Goal: Transaction & Acquisition: Purchase product/service

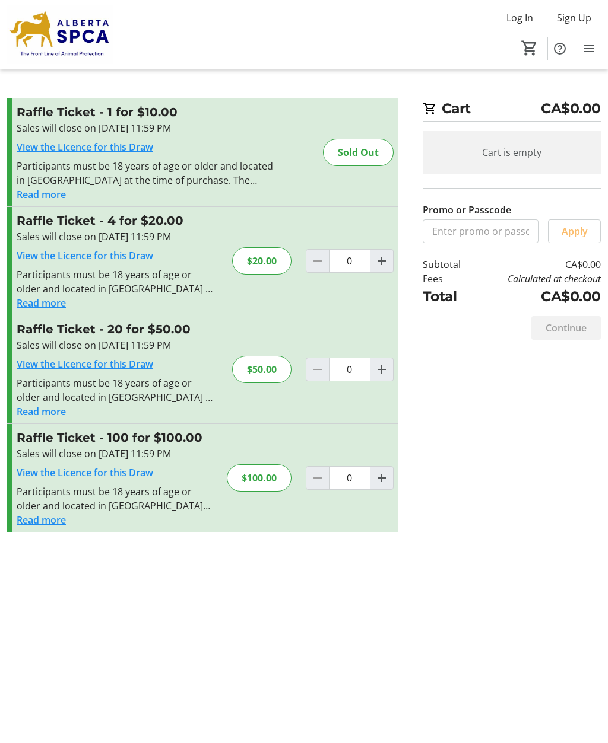
click at [180, 220] on h3 "Raffle Ticket - 4 for $20.00" at bounding box center [117, 221] width 201 height 18
click at [277, 256] on div "$20.00" at bounding box center [261, 260] width 59 height 27
click at [171, 223] on h3 "Raffle Ticket - 4 for $20.00" at bounding box center [117, 221] width 201 height 18
click at [275, 259] on div "$20.00" at bounding box center [261, 260] width 59 height 27
click at [275, 262] on div "$20.00" at bounding box center [261, 260] width 59 height 27
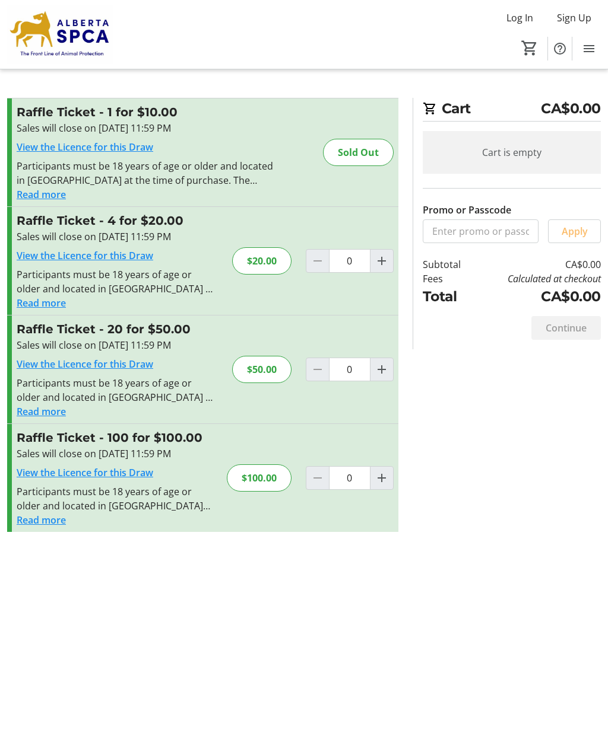
click at [390, 269] on span "Increment by one" at bounding box center [381, 261] width 23 height 23
type input "1"
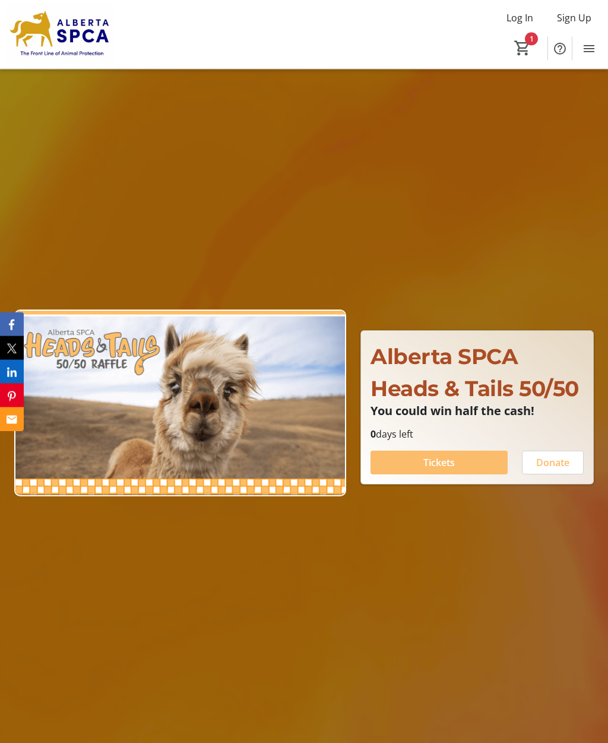
scroll to position [40, 0]
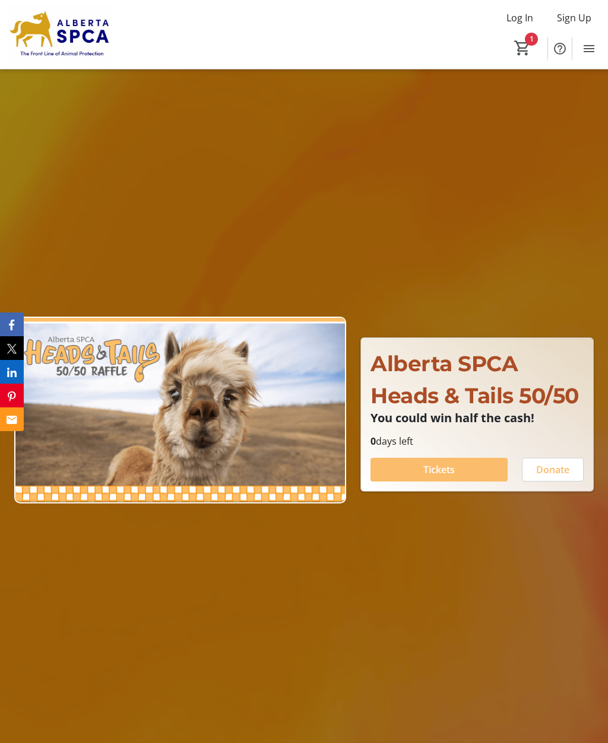
click at [552, 738] on div at bounding box center [304, 391] width 608 height 743
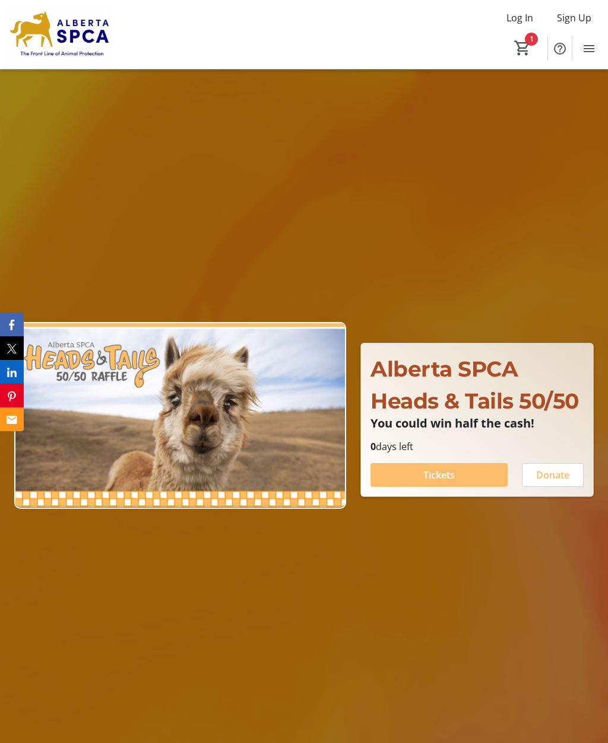
scroll to position [39, 0]
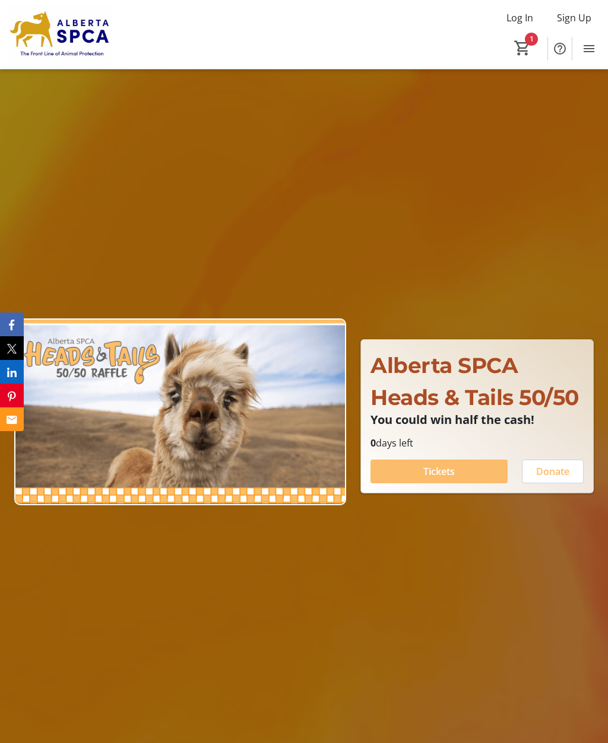
click at [530, 411] on span "Heads & Tails 50/50" at bounding box center [474, 397] width 208 height 26
click at [540, 409] on span "Heads & Tails 50/50" at bounding box center [474, 397] width 208 height 26
click at [540, 411] on span "Heads & Tails 50/50" at bounding box center [474, 397] width 208 height 26
click at [466, 486] on span at bounding box center [438, 471] width 137 height 28
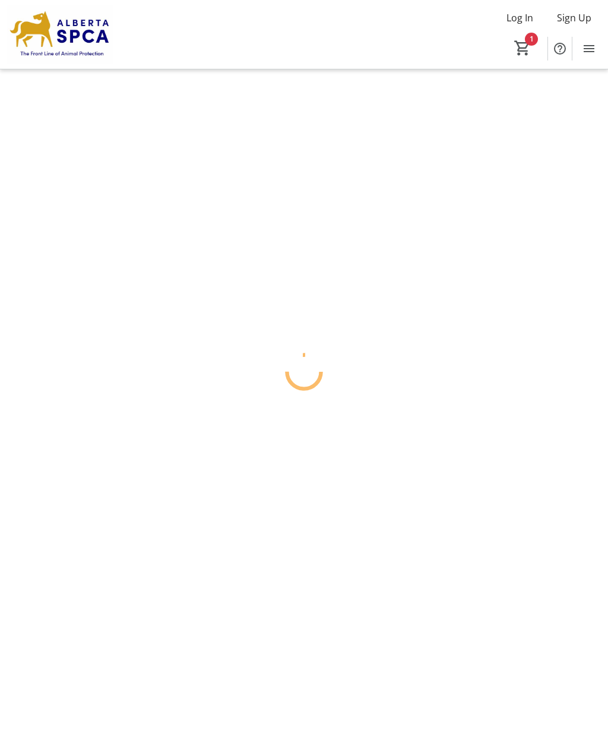
click at [464, 492] on html "Log In Sign Up Home Raffle Donations Tickets 1 Home Raffle Donations Tickets Ca…" at bounding box center [304, 371] width 608 height 743
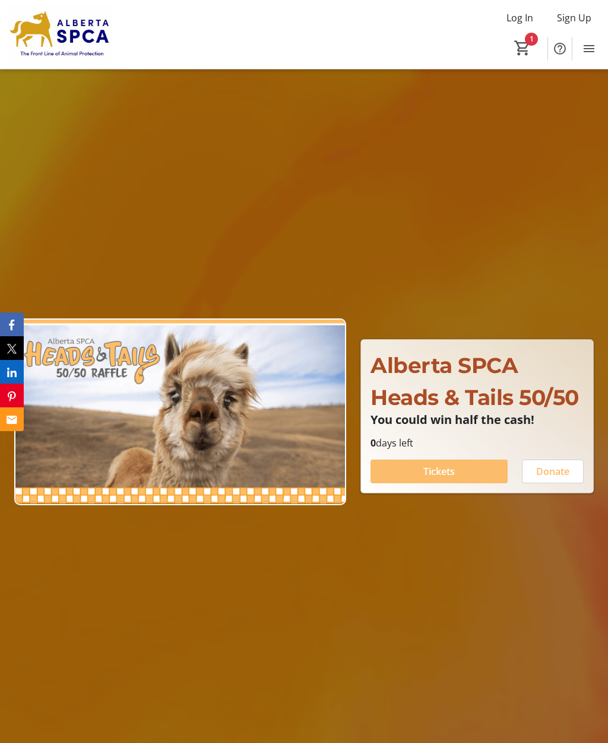
type input "1"
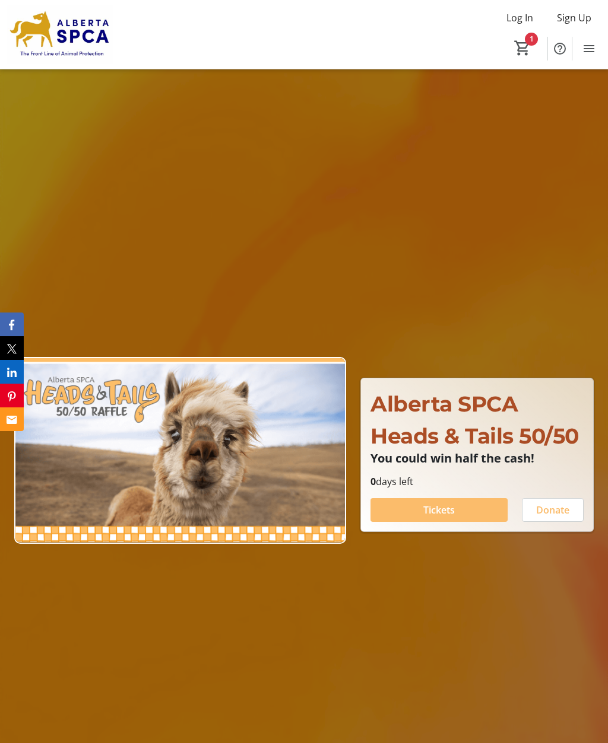
click at [519, 522] on div "Donate" at bounding box center [552, 510] width 76 height 24
click at [495, 524] on span at bounding box center [438, 510] width 137 height 28
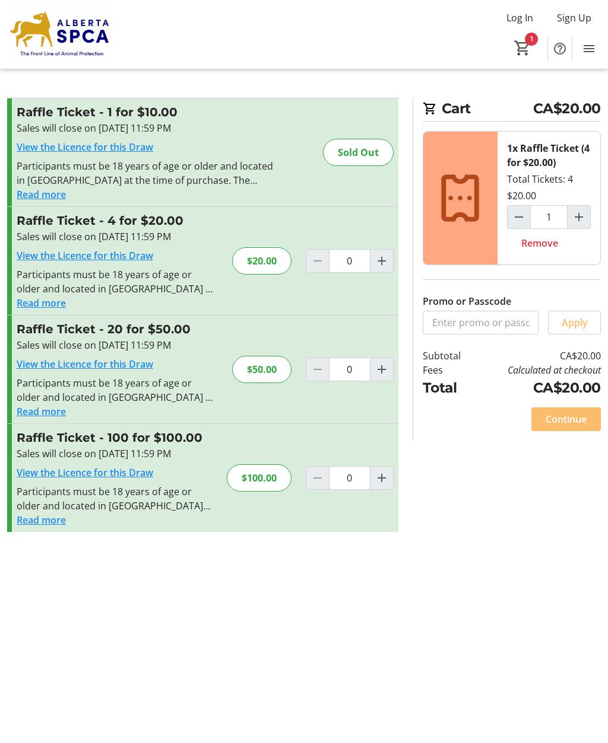
type input "1"
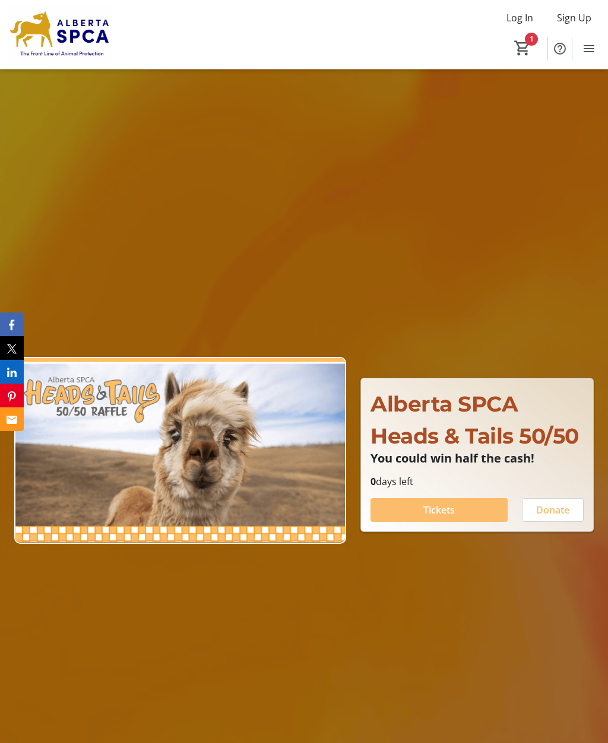
type input "1"
click at [484, 524] on span at bounding box center [438, 510] width 137 height 28
type input "1"
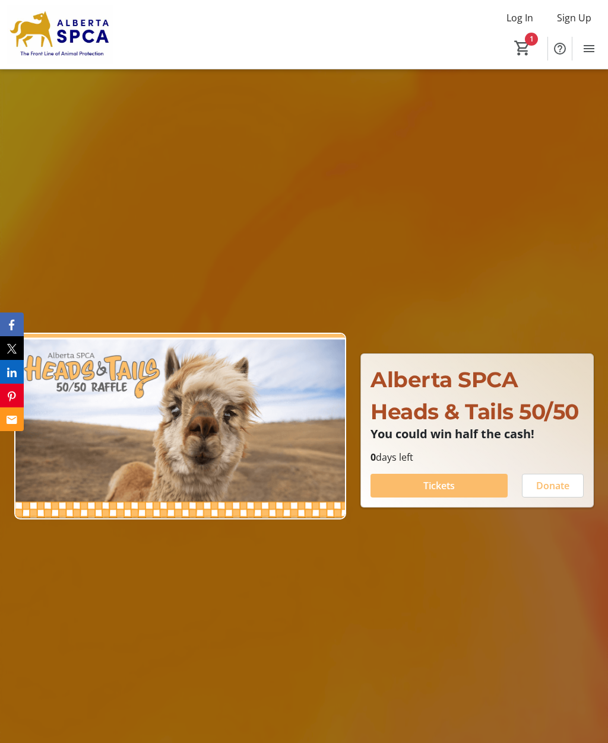
scroll to position [20, 0]
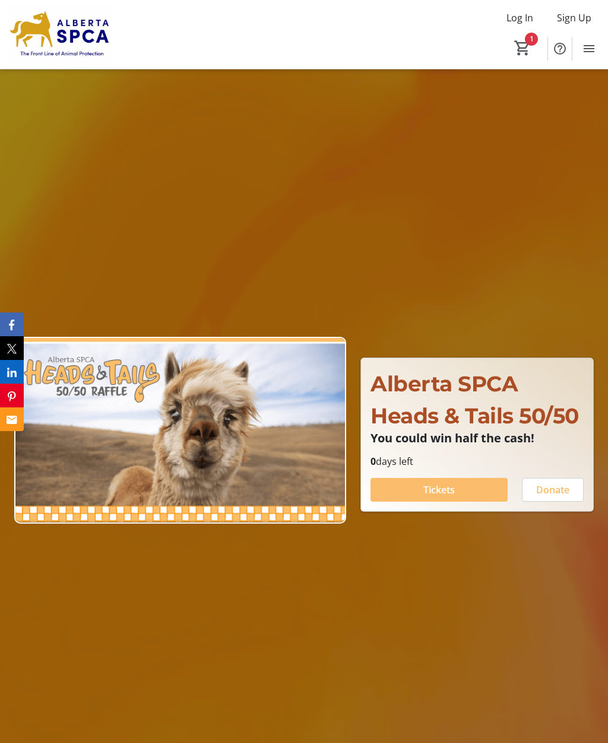
click at [481, 504] on span at bounding box center [438, 490] width 137 height 28
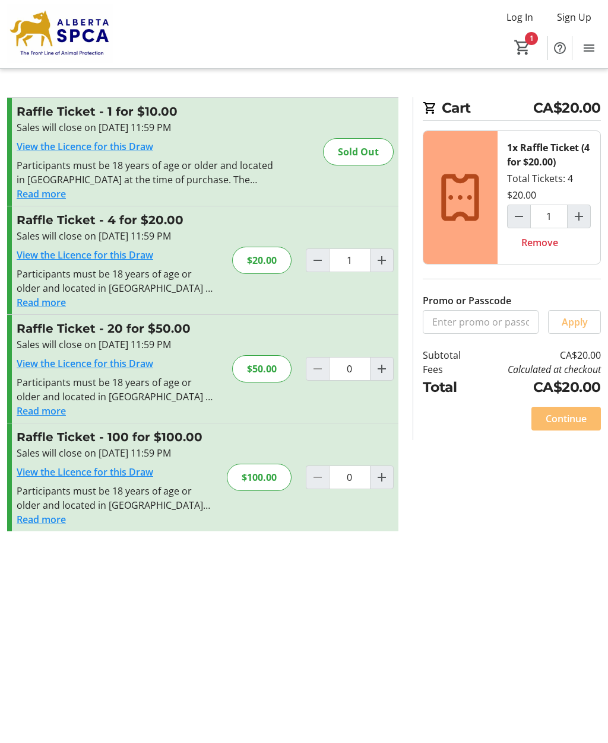
click at [313, 266] on mat-icon "Decrement by one" at bounding box center [317, 261] width 14 height 14
type input "0"
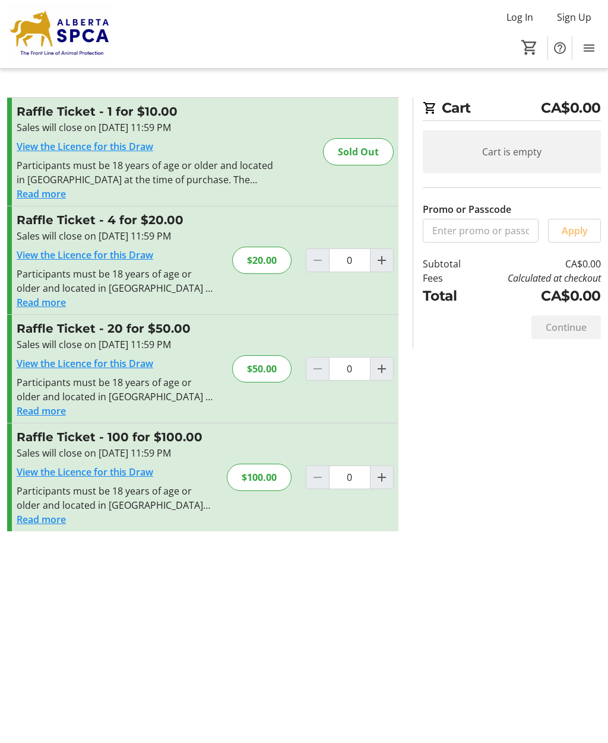
click at [272, 356] on div "$50.00" at bounding box center [261, 369] width 59 height 27
click at [268, 369] on div "$50.00" at bounding box center [261, 369] width 59 height 27
click at [276, 374] on div "$50.00" at bounding box center [261, 369] width 59 height 27
click at [276, 377] on div "$50.00" at bounding box center [261, 369] width 59 height 27
click at [274, 356] on div "$50.00" at bounding box center [261, 369] width 59 height 27
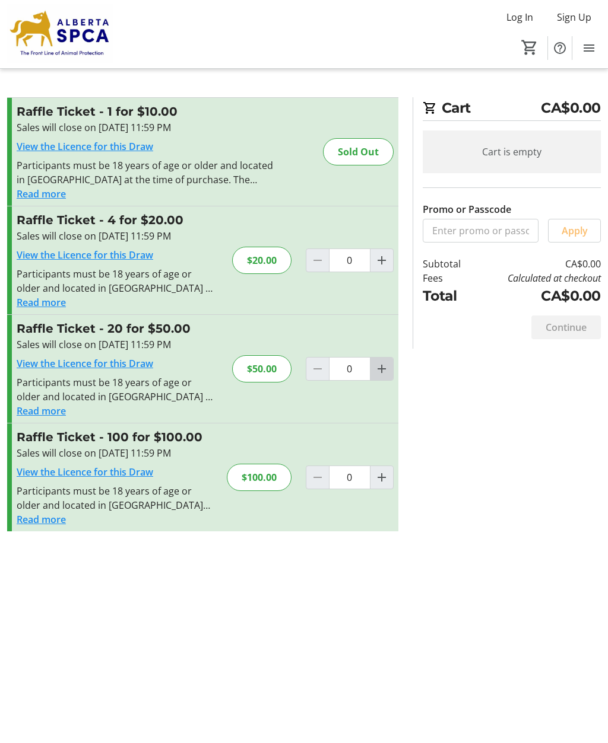
scroll to position [39, 0]
click at [381, 362] on mat-icon "Increment by one" at bounding box center [381, 369] width 14 height 14
type input "1"
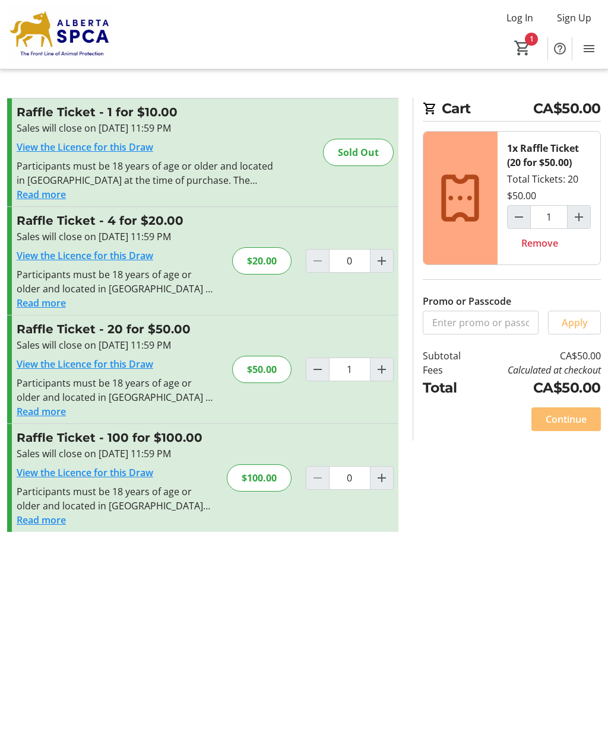
click at [576, 412] on span "Continue" at bounding box center [565, 419] width 41 height 14
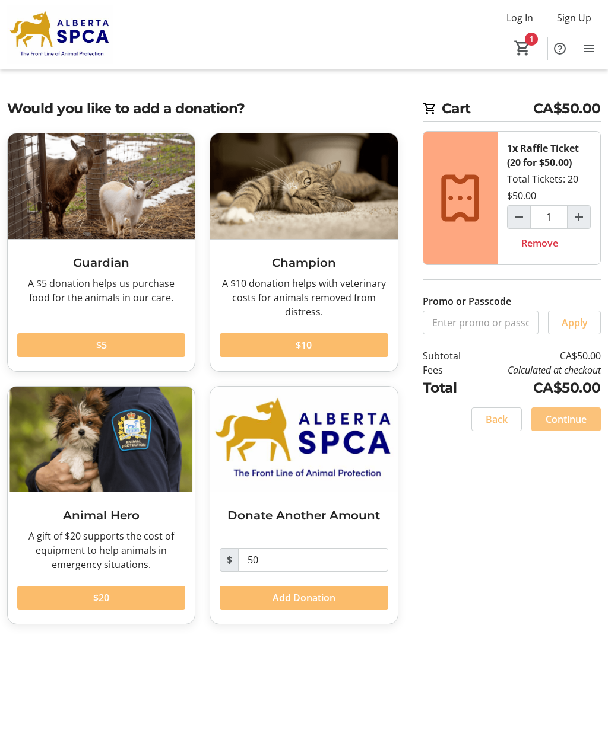
click at [588, 405] on span at bounding box center [565, 419] width 69 height 28
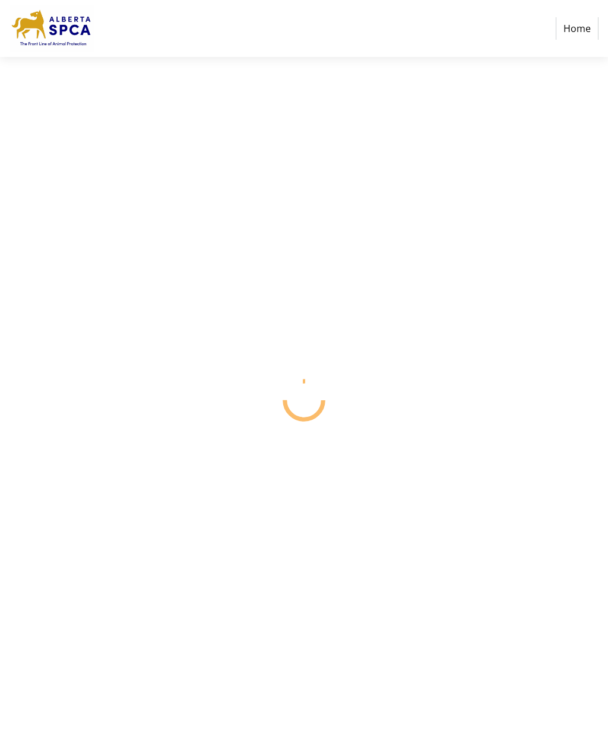
select select "CA"
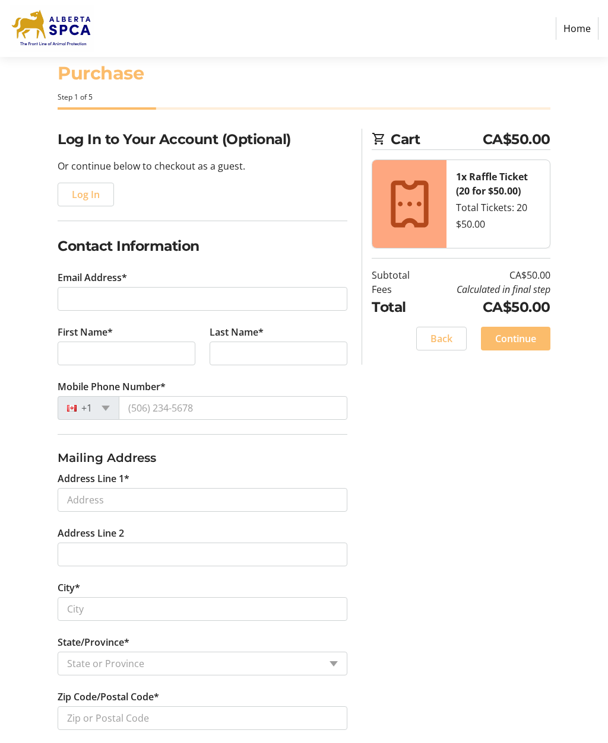
scroll to position [26, 0]
click at [100, 183] on span "button" at bounding box center [85, 194] width 55 height 28
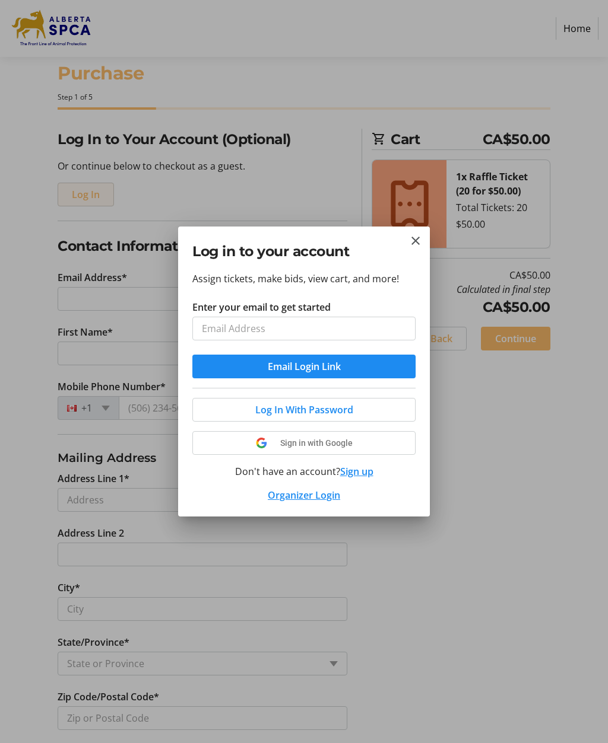
scroll to position [0, 0]
click at [399, 729] on div at bounding box center [304, 371] width 608 height 743
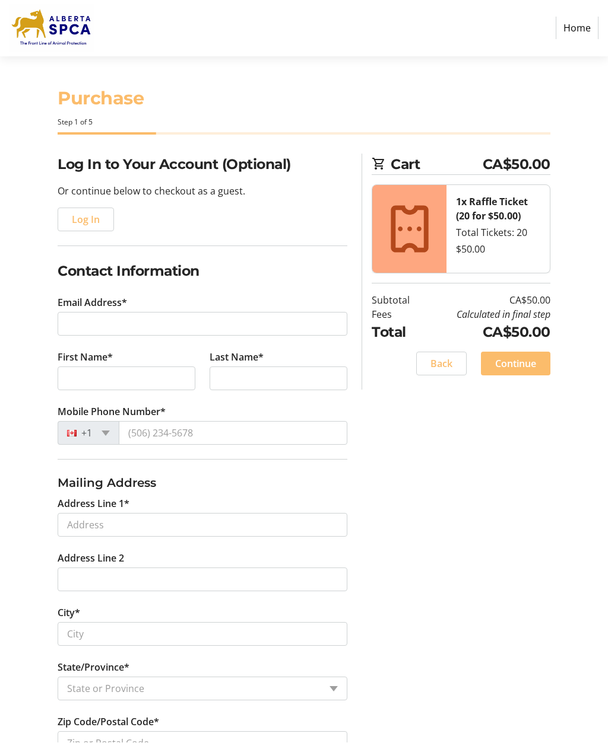
scroll to position [26, 0]
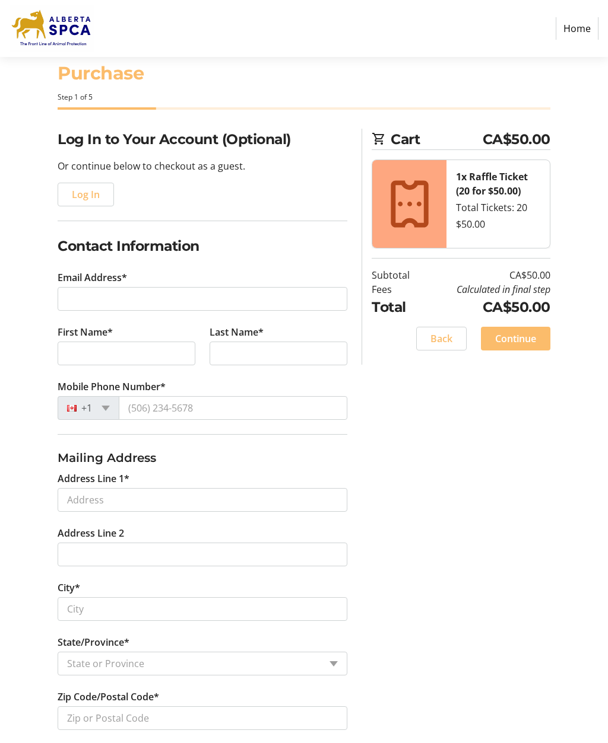
click at [100, 133] on h2 "Log In to Your Account (Optional)" at bounding box center [203, 139] width 290 height 21
click at [101, 139] on h2 "Log In to Your Account (Optional)" at bounding box center [203, 139] width 290 height 21
click at [135, 150] on div "Log In to Your Account (Optional) Or continue below to checkout as a guest. Log…" at bounding box center [203, 168] width 290 height 78
click at [282, 138] on h2 "Log In to Your Account (Optional)" at bounding box center [203, 139] width 290 height 21
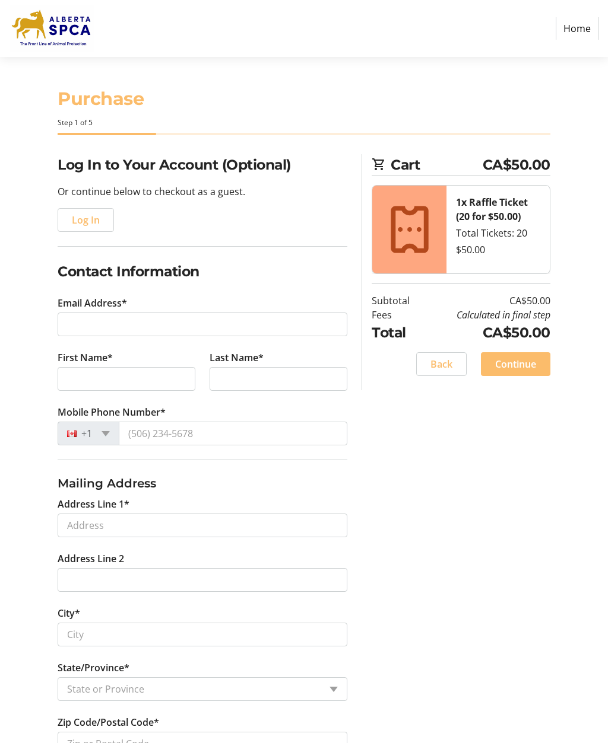
scroll to position [1, 0]
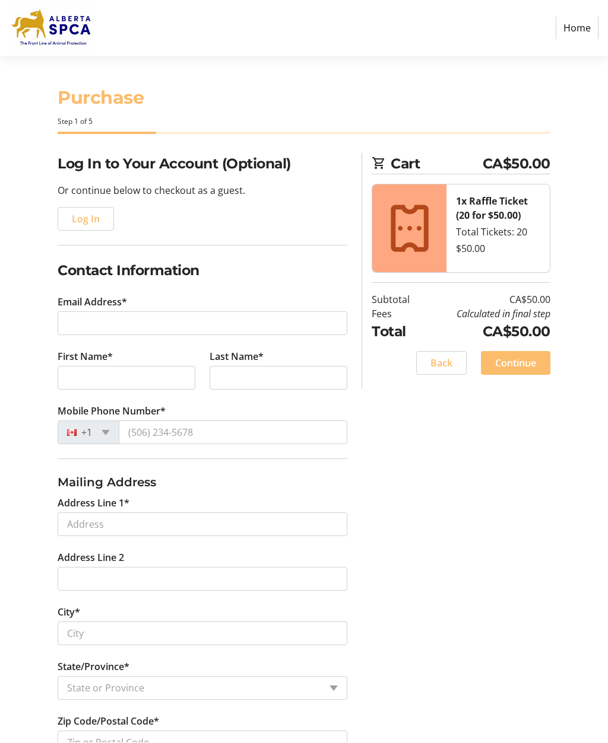
click at [243, 157] on h2 "Log In to Your Account (Optional)" at bounding box center [203, 164] width 290 height 21
click at [237, 160] on h2 "Log In to Your Account (Optional)" at bounding box center [203, 164] width 290 height 21
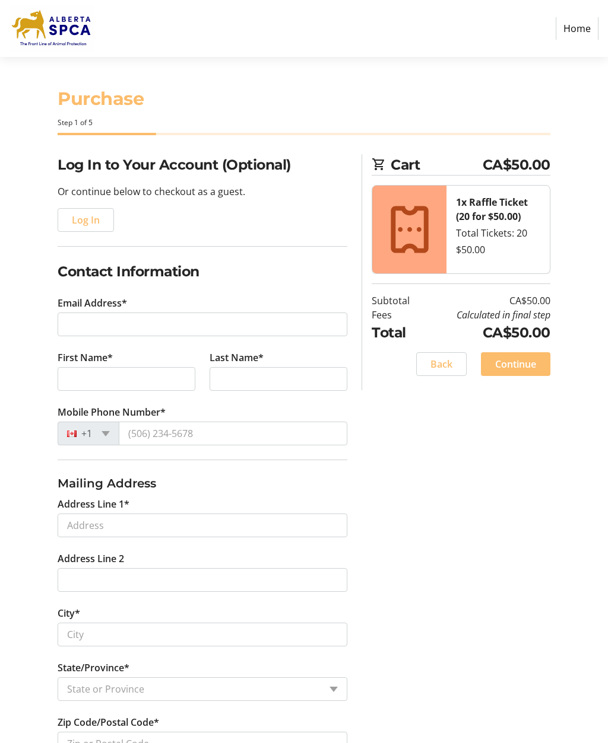
click at [100, 215] on span "button" at bounding box center [85, 220] width 55 height 28
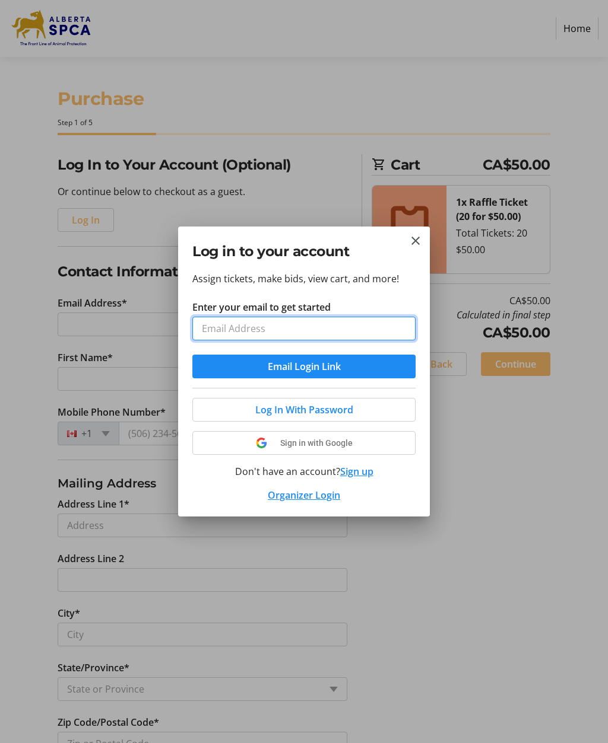
click at [266, 323] on input "Enter your email to get started" at bounding box center [303, 329] width 223 height 24
type input "kabelkac@yahoo.ca"
click at [380, 326] on input "kabelkac@yahoo.ca" at bounding box center [303, 329] width 223 height 24
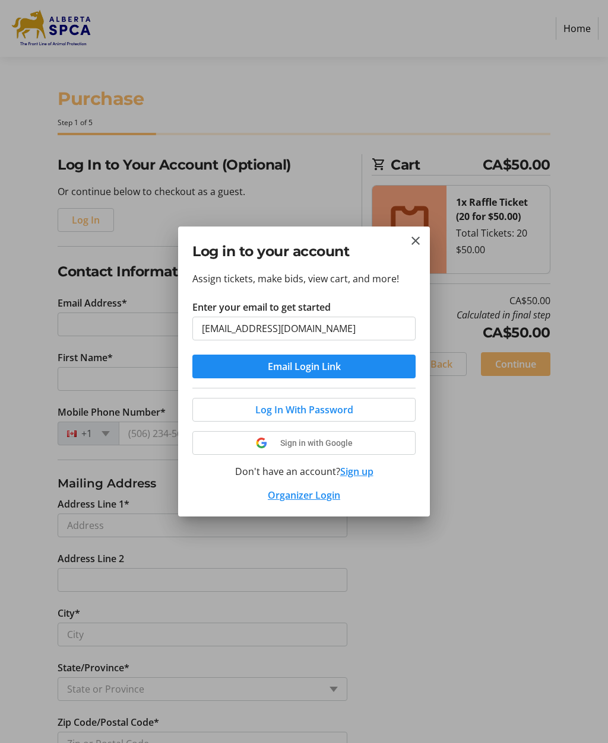
click at [349, 409] on span "Log In With Password" at bounding box center [304, 410] width 98 height 14
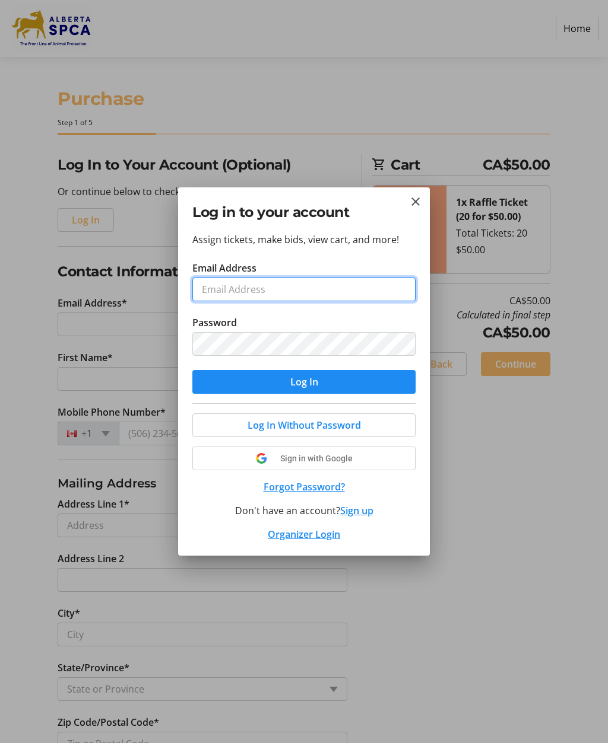
click at [275, 286] on input "Email Address" at bounding box center [303, 290] width 223 height 24
type input "kabelkac@yahoo.ca"
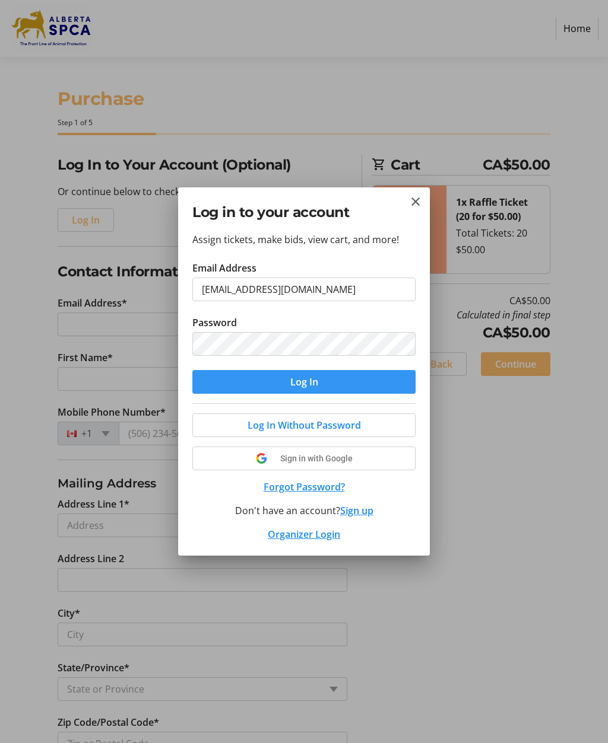
click at [325, 376] on span "submit" at bounding box center [303, 382] width 223 height 28
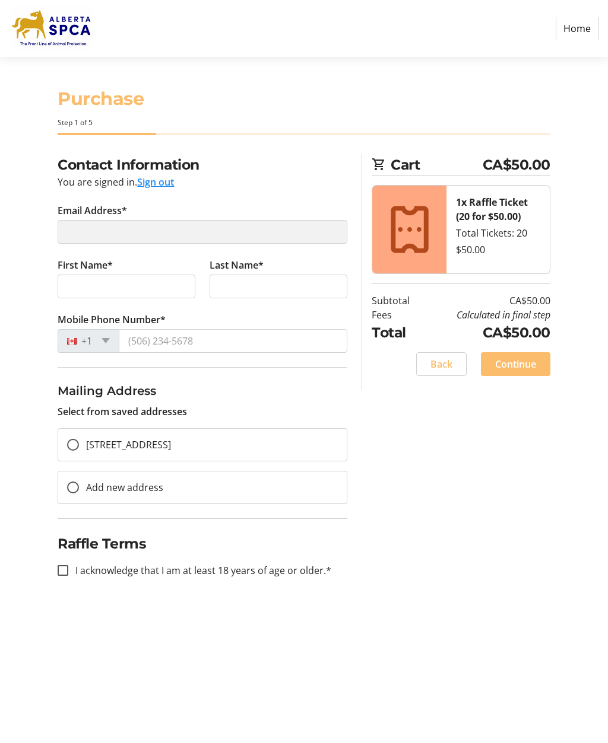
type input "kabelkac@yahoo.ca"
type input "Cindy"
type input "Kabelka"
type input "(403) 381-2513"
radio input "true"
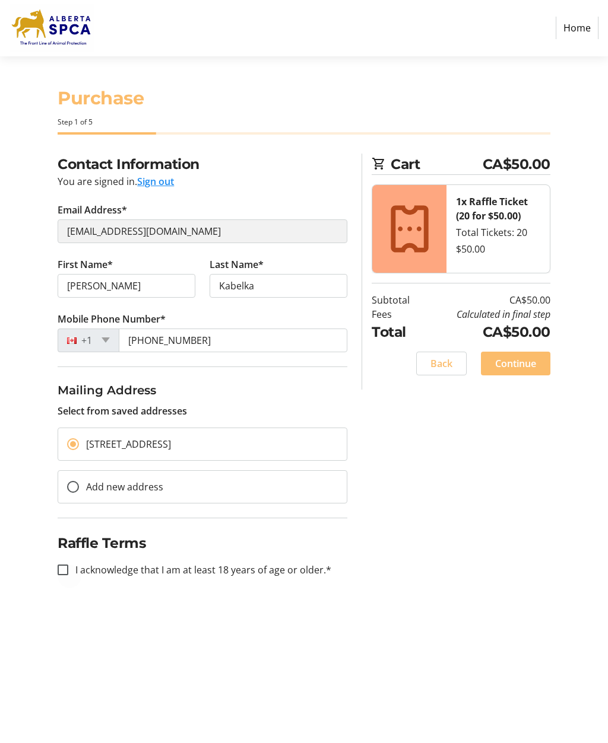
click at [68, 585] on div at bounding box center [63, 570] width 28 height 28
checkbox input "true"
click at [526, 377] on span at bounding box center [515, 364] width 69 height 28
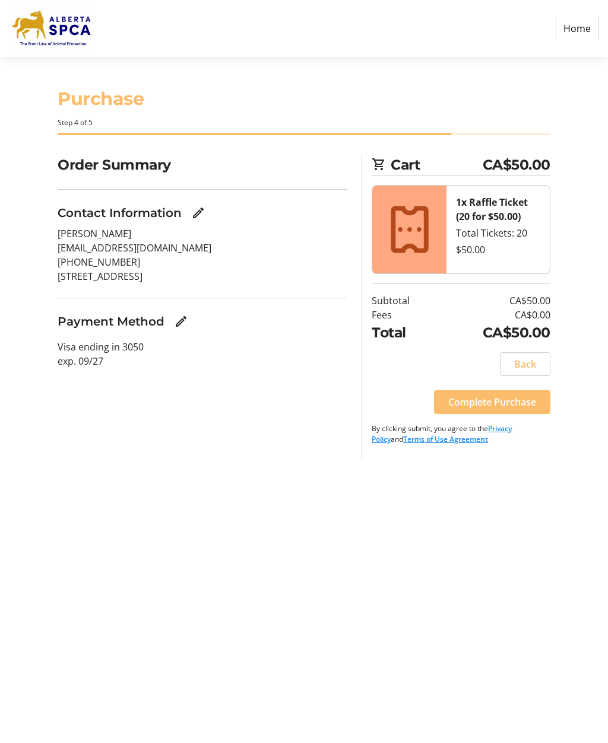
click at [513, 397] on span "Complete Purchase" at bounding box center [492, 402] width 88 height 14
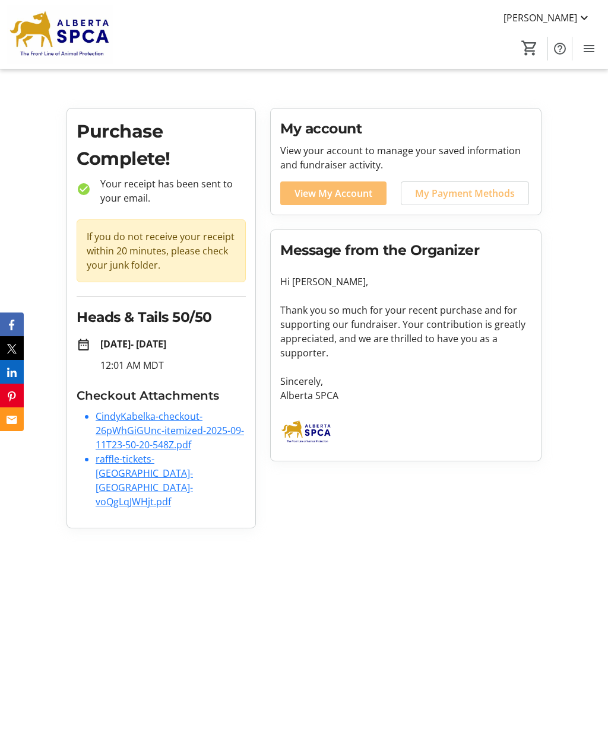
click at [181, 465] on link "raffle-tickets-[GEOGRAPHIC_DATA]-[GEOGRAPHIC_DATA]-voQgLqJWHjt.pdf" at bounding box center [144, 481] width 97 height 56
click at [188, 457] on link "raffle-tickets-[GEOGRAPHIC_DATA]-[GEOGRAPHIC_DATA]-voQgLqJWHjt.pdf" at bounding box center [144, 481] width 97 height 56
click at [167, 440] on link "CindyKabelka-checkout-26pWhGiGUnc-itemized-2025-09-11T23-50-20-548Z.pdf" at bounding box center [170, 431] width 148 height 42
click at [166, 479] on link "raffle-tickets-[GEOGRAPHIC_DATA]-[GEOGRAPHIC_DATA]-voQgLqJWHjt.pdf" at bounding box center [144, 481] width 97 height 56
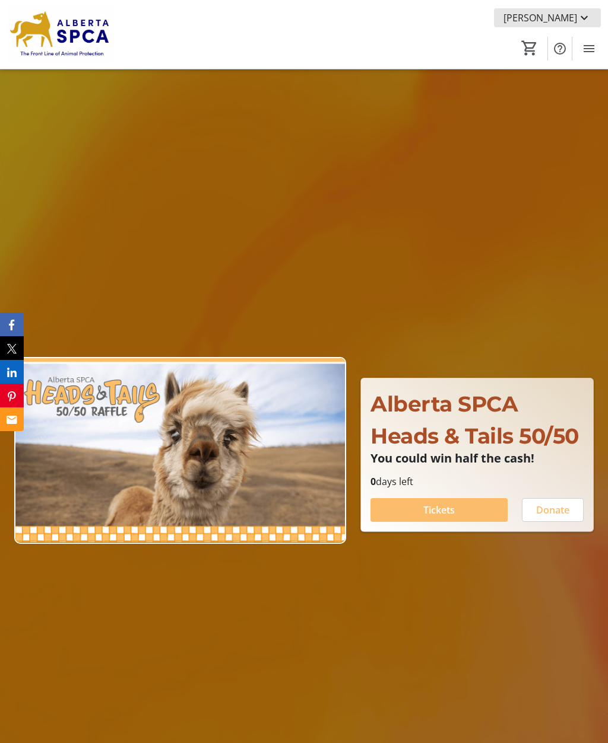
click at [588, 12] on mat-icon at bounding box center [584, 18] width 14 height 14
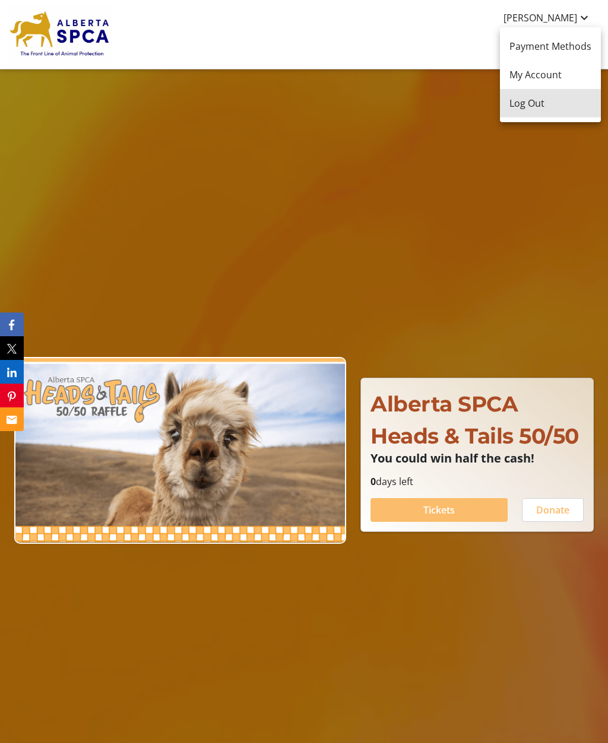
click at [556, 112] on button "Log Out" at bounding box center [550, 103] width 101 height 28
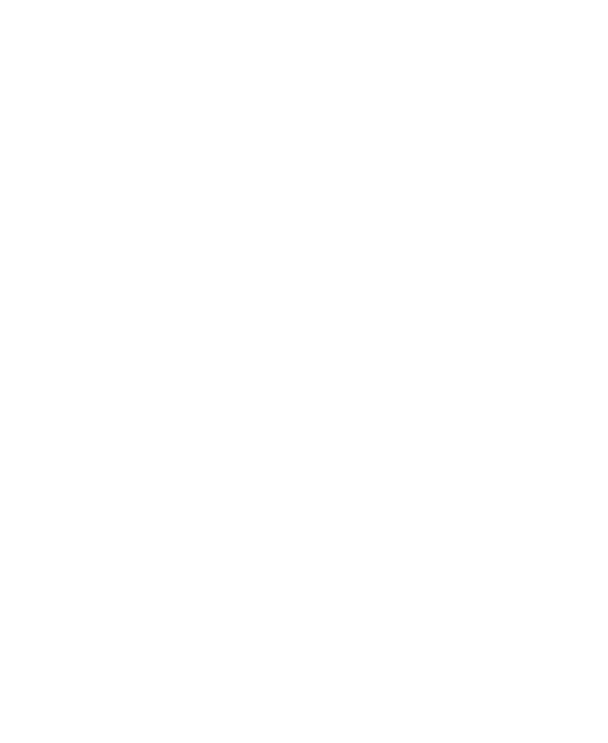
scroll to position [99, 0]
